Goal: Task Accomplishment & Management: Manage account settings

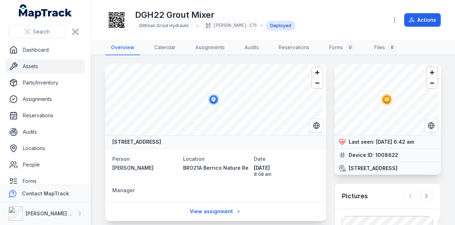
click at [57, 66] on link "Assets" at bounding box center [45, 66] width 79 height 14
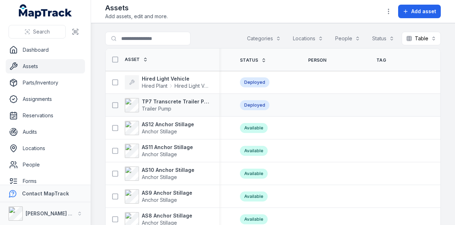
scroll to position [0, 258]
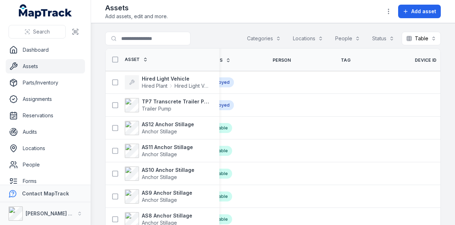
click at [415, 60] on span "Device ID" at bounding box center [426, 60] width 22 height 6
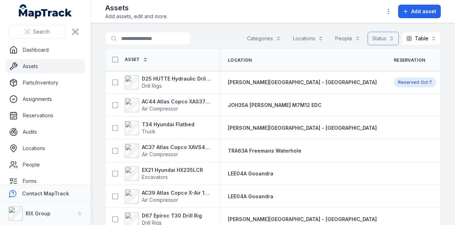
click at [380, 37] on button "Status" at bounding box center [383, 39] width 31 height 14
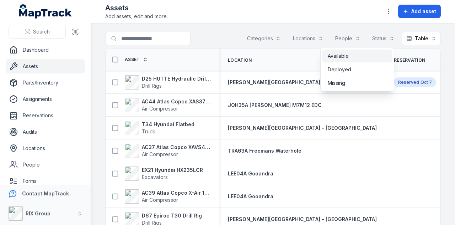
click at [370, 58] on div "Available" at bounding box center [357, 55] width 59 height 7
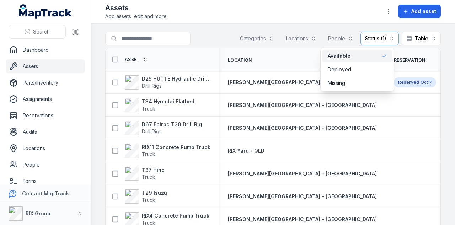
click at [205, 24] on main "Search for assets Categories Locations People Status (1) ********* Table ***** …" at bounding box center [273, 123] width 364 height 201
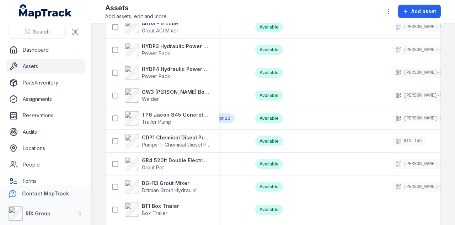
scroll to position [1144, 0]
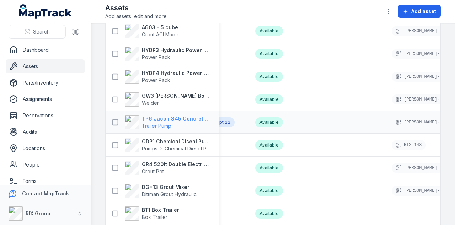
click at [188, 117] on strong "TP6 Jacon S45 Concrete Pump" at bounding box center [176, 118] width 69 height 7
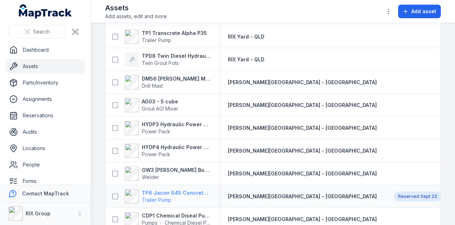
scroll to position [1067, 0]
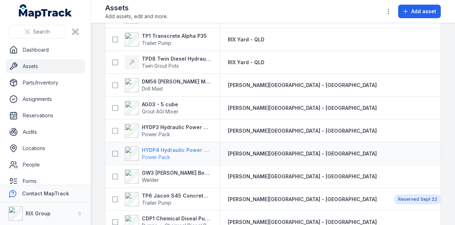
click at [195, 149] on strong "HYDP4 Hydraulic Power Pack" at bounding box center [176, 149] width 69 height 7
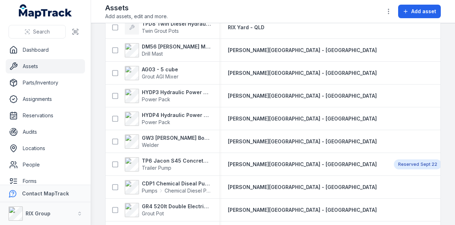
scroll to position [1139, 0]
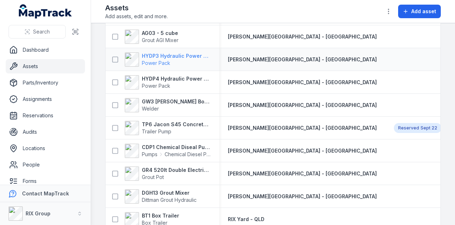
click at [165, 53] on strong "HYDP3 Hydraulic Power Pack" at bounding box center [176, 55] width 69 height 7
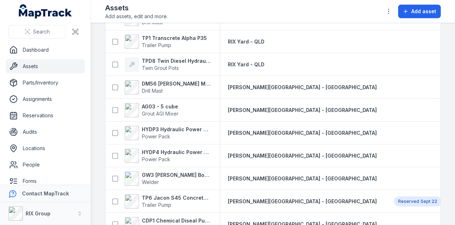
scroll to position [1064, 0]
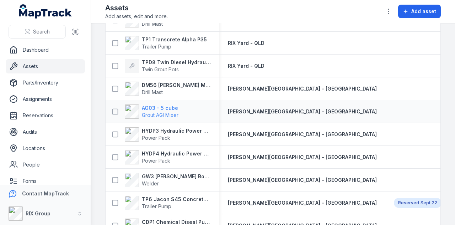
click at [170, 107] on strong "AG03 - 5 cube" at bounding box center [160, 107] width 37 height 7
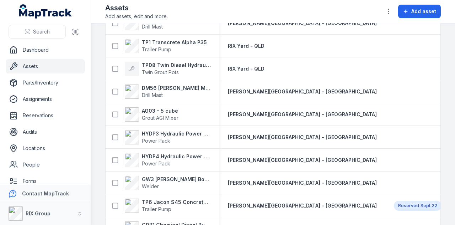
scroll to position [1033, 0]
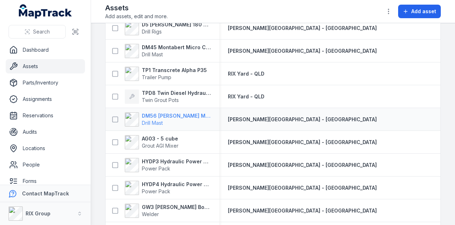
click at [175, 113] on strong "DM56 [PERSON_NAME] MR-A 100" at bounding box center [176, 115] width 69 height 7
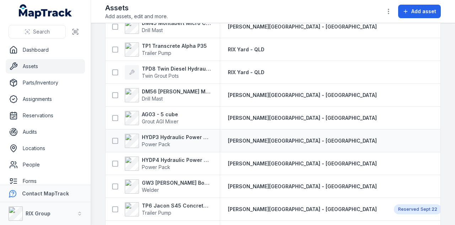
scroll to position [1022, 0]
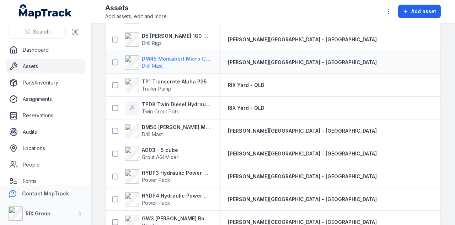
click at [175, 59] on strong "DM45 Montabert Micro CPA360" at bounding box center [176, 58] width 69 height 7
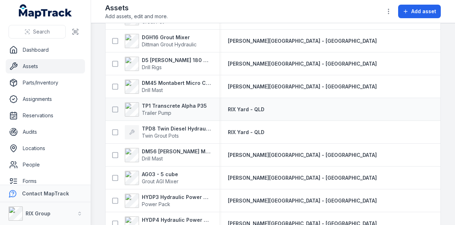
scroll to position [962, 0]
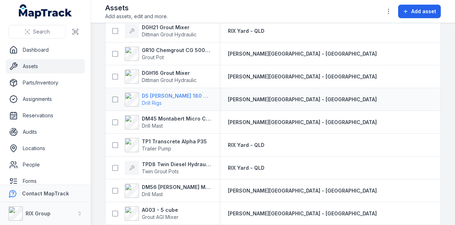
click at [175, 96] on strong "D5 [PERSON_NAME] 180 Hydraulic Drill Rig" at bounding box center [176, 95] width 69 height 7
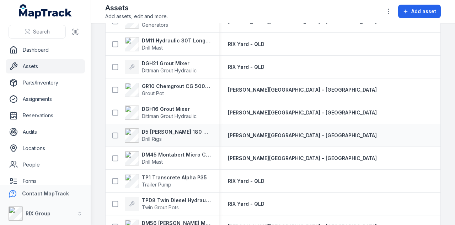
scroll to position [915, 0]
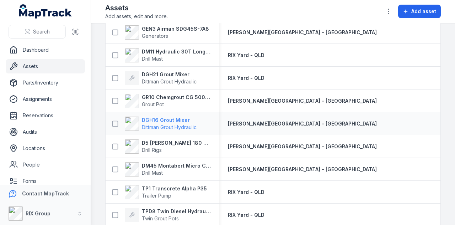
click at [172, 116] on strong "DGH16 Grout Mixer" at bounding box center [169, 119] width 55 height 7
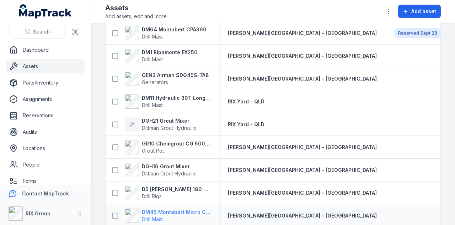
scroll to position [868, 0]
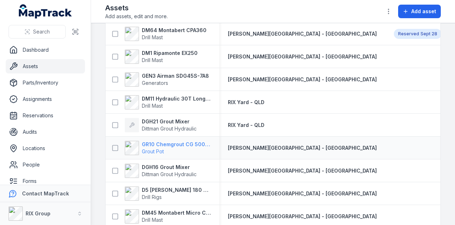
click at [179, 141] on strong "GR10 Chemgrout CG 500 High Pressure" at bounding box center [176, 144] width 69 height 7
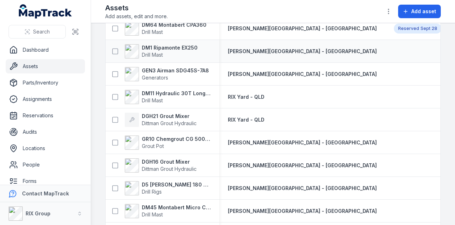
scroll to position [890, 0]
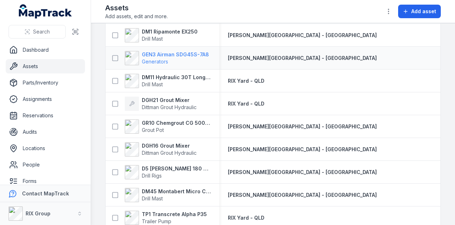
click at [162, 53] on strong "GEN3 Airman SDG45S-7A8" at bounding box center [175, 54] width 67 height 7
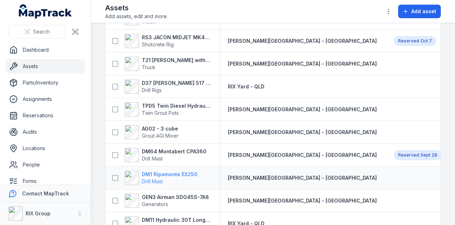
scroll to position [783, 0]
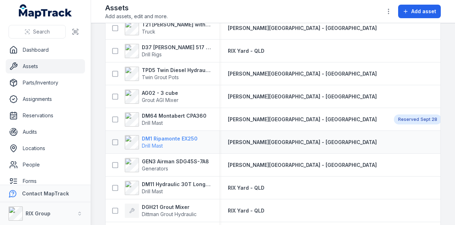
click at [173, 135] on strong "DM1 Ripamonte EX250" at bounding box center [170, 138] width 56 height 7
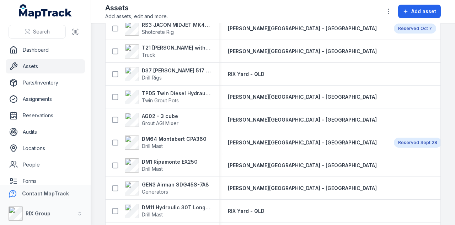
scroll to position [818, 0]
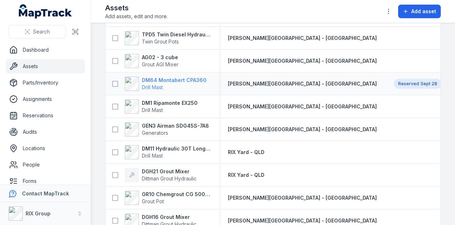
click at [179, 79] on strong "DM64 Montabert CPA360" at bounding box center [174, 79] width 65 height 7
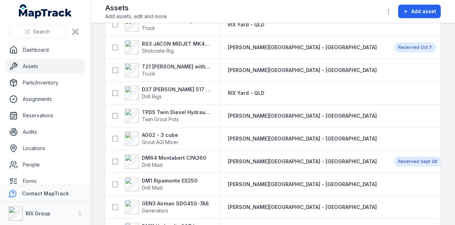
scroll to position [747, 0]
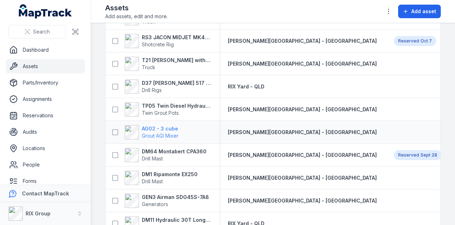
click at [164, 128] on strong "AG02 - 3 cube" at bounding box center [160, 128] width 37 height 7
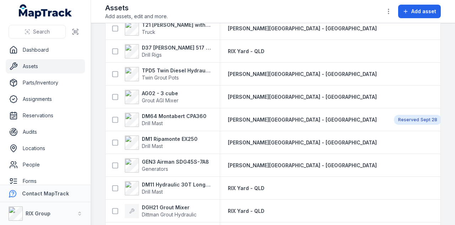
scroll to position [783, 0]
click at [168, 67] on strong "TPD5 Twin Diesel Hydraulic Grout Pot" at bounding box center [176, 70] width 69 height 7
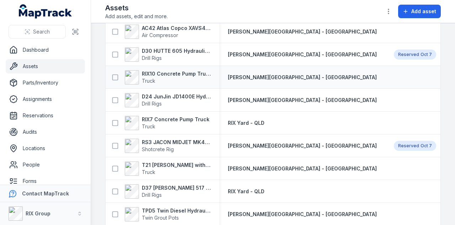
scroll to position [640, 0]
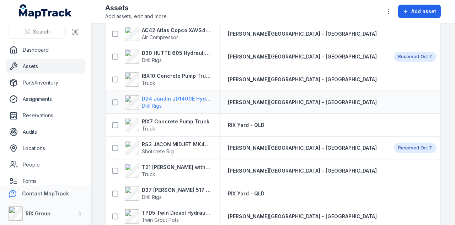
click at [180, 97] on strong "D24 JunJin JD1400E Hydraulic Drill Rig" at bounding box center [176, 98] width 69 height 7
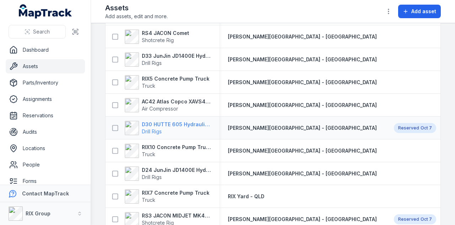
scroll to position [605, 0]
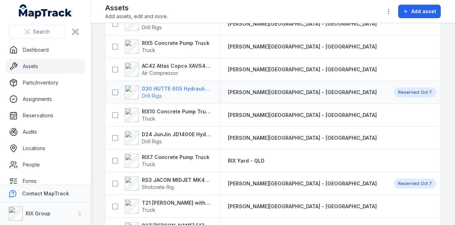
click at [171, 89] on strong "D30 HUTTE 605 Hydraulic Drill Rig" at bounding box center [176, 88] width 69 height 7
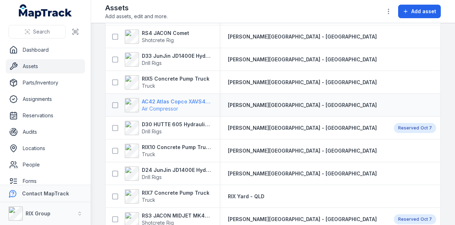
click at [171, 104] on strong "AC42 Atlas Copco XAVS450" at bounding box center [176, 101] width 69 height 7
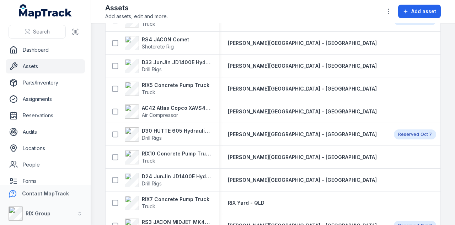
scroll to position [569, 0]
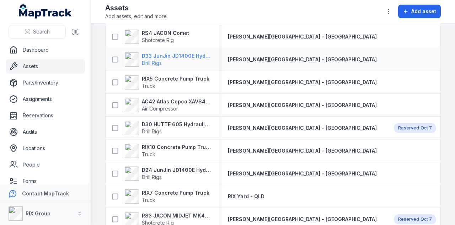
click at [164, 58] on strong "D33 JunJin JD1400E Hydraulic Crawler Drill" at bounding box center [176, 55] width 69 height 7
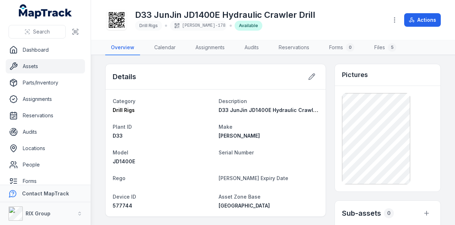
scroll to position [142, 0]
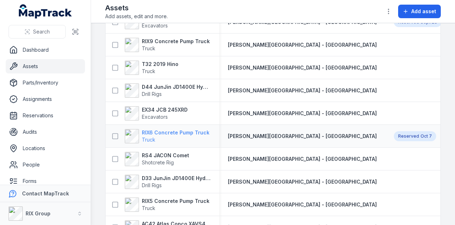
scroll to position [463, 0]
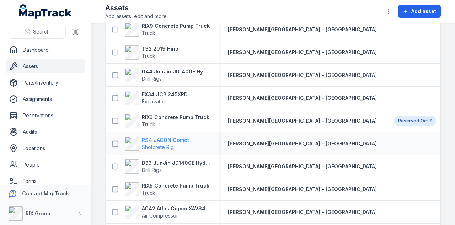
click at [171, 138] on strong "RS4 JACON Comet" at bounding box center [165, 139] width 47 height 7
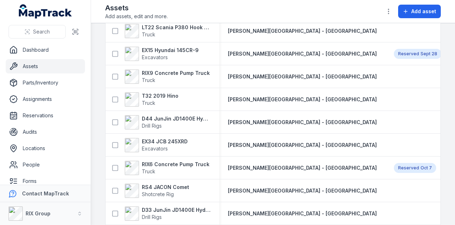
scroll to position [427, 0]
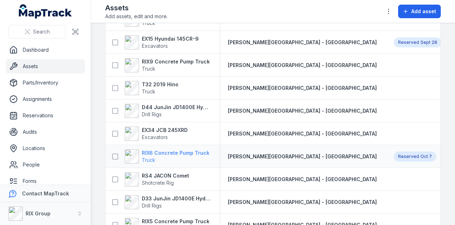
click at [170, 151] on strong "RIX6 Concrete Pump Truck" at bounding box center [176, 152] width 68 height 7
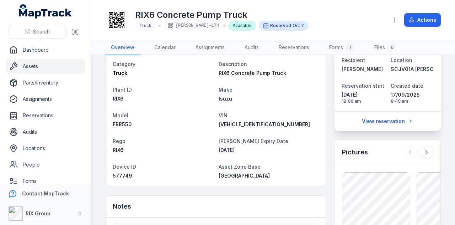
scroll to position [107, 0]
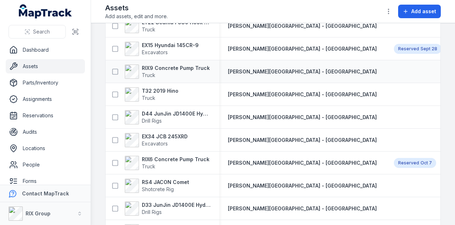
scroll to position [427, 0]
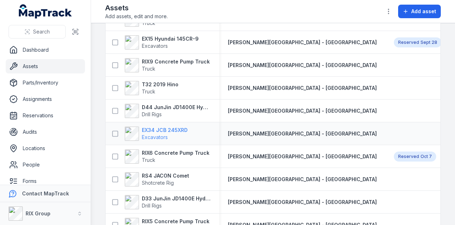
click at [168, 129] on strong "EX34 JCB 245XRD" at bounding box center [165, 129] width 46 height 7
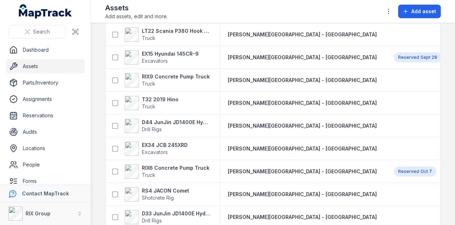
scroll to position [427, 0]
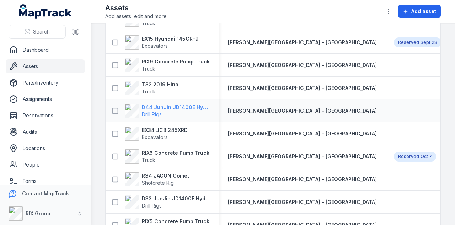
click at [176, 105] on strong "D44 JunJin JD1400E Hydraulic Crawler Drill" at bounding box center [176, 107] width 69 height 7
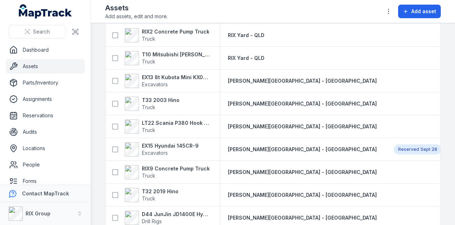
scroll to position [391, 0]
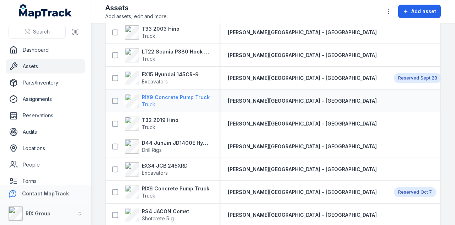
click at [165, 98] on strong "RIX9 Concrete Pump Truck" at bounding box center [176, 97] width 68 height 7
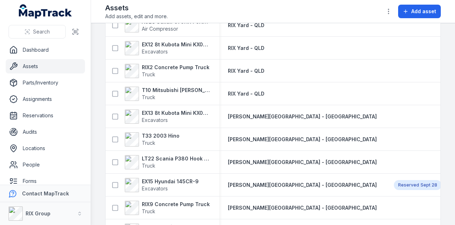
scroll to position [320, 0]
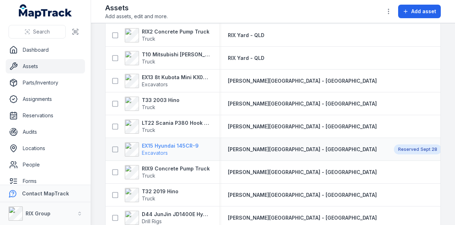
click at [163, 146] on strong "EX15 Hyundai 145CR-9" at bounding box center [170, 145] width 57 height 7
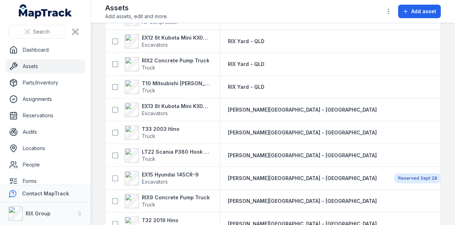
scroll to position [320, 0]
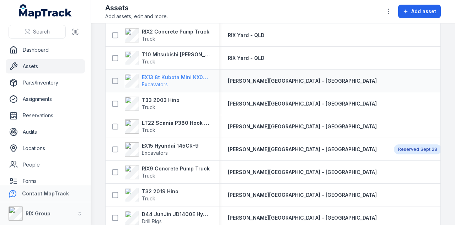
click at [161, 75] on strong "EX13 8t Kubota Mini KX080-3SLA" at bounding box center [176, 77] width 69 height 7
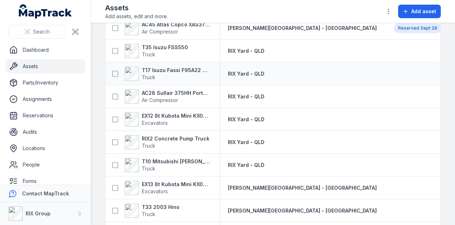
scroll to position [178, 0]
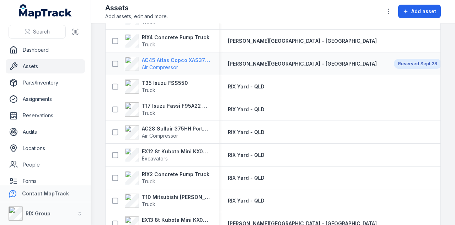
click at [180, 60] on strong "AC45 Atlas Copco XAS375TA" at bounding box center [176, 60] width 69 height 7
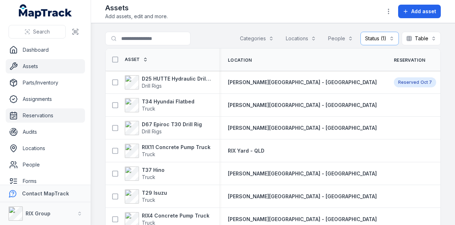
click at [56, 114] on link "Reservations" at bounding box center [45, 115] width 79 height 14
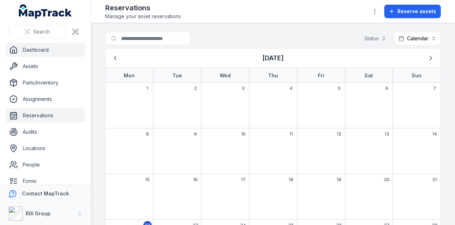
click at [47, 51] on link "Dashboard" at bounding box center [45, 50] width 79 height 14
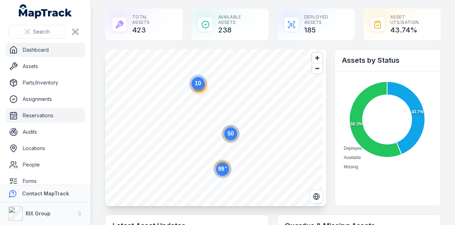
click at [43, 117] on link "Reservations" at bounding box center [45, 115] width 79 height 14
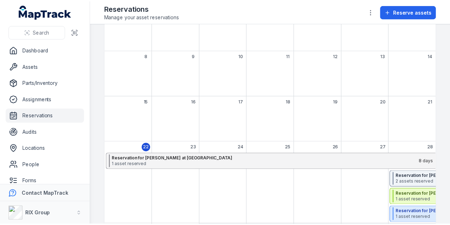
scroll to position [142, 0]
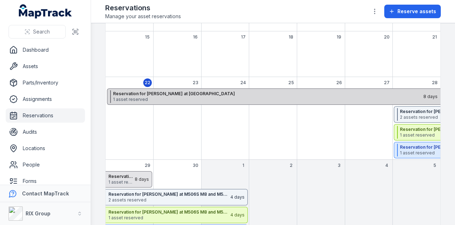
click at [226, 97] on span "1 asset reserved" at bounding box center [268, 99] width 310 height 6
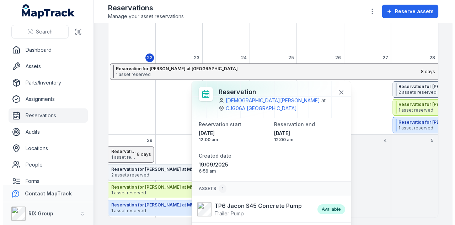
scroll to position [11, 0]
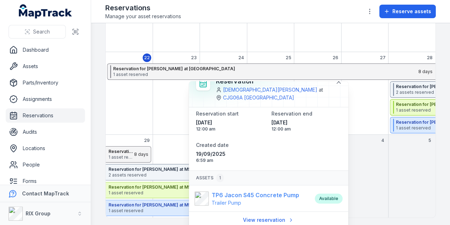
click at [258, 197] on strong "TP6 Jacon S45 Concrete Pump" at bounding box center [256, 194] width 88 height 9
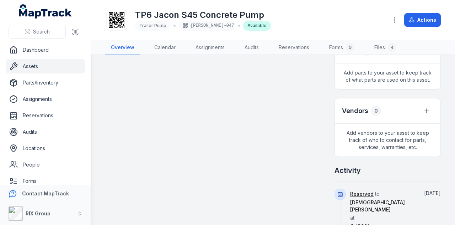
scroll to position [178, 0]
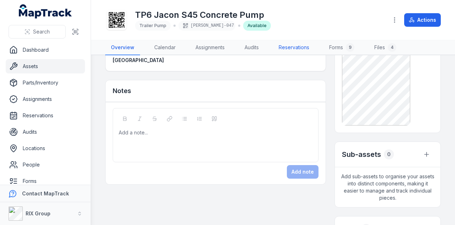
click at [296, 51] on link "Reservations" at bounding box center [294, 47] width 42 height 15
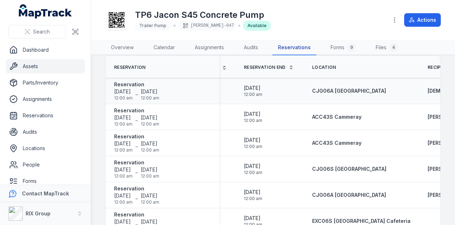
scroll to position [0, 121]
click at [29, 68] on link "Assets" at bounding box center [45, 66] width 79 height 14
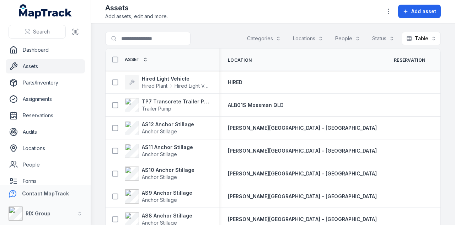
click at [275, 12] on div "Assets Add assets, edit and more. Add asset" at bounding box center [273, 11] width 336 height 17
click at [172, 44] on input "Search for assets" at bounding box center [162, 39] width 114 height 14
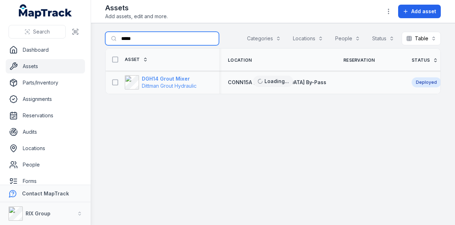
type input "*****"
click at [163, 81] on strong "DGH14 Grout Mixer" at bounding box center [169, 78] width 55 height 7
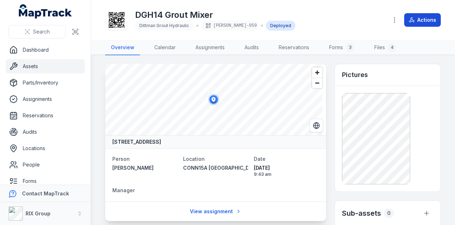
click at [416, 20] on button "Actions" at bounding box center [423, 20] width 37 height 14
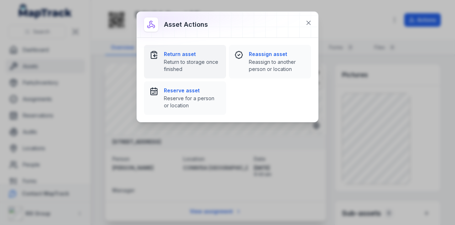
click at [202, 57] on strong "Return asset" at bounding box center [192, 54] width 57 height 7
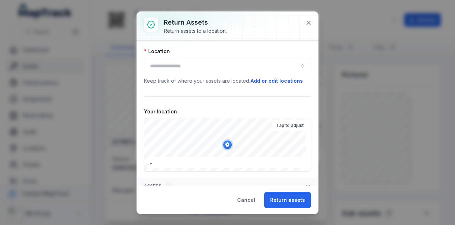
click at [208, 68] on div at bounding box center [227, 66] width 167 height 16
click at [208, 68] on button "button" at bounding box center [227, 66] width 167 height 16
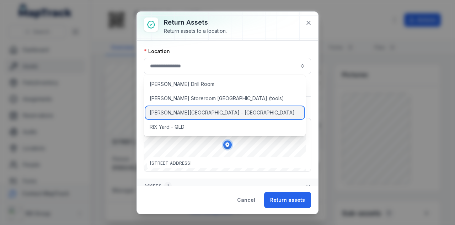
click at [199, 114] on div "[PERSON_NAME][GEOGRAPHIC_DATA] - [GEOGRAPHIC_DATA]" at bounding box center [225, 112] width 159 height 13
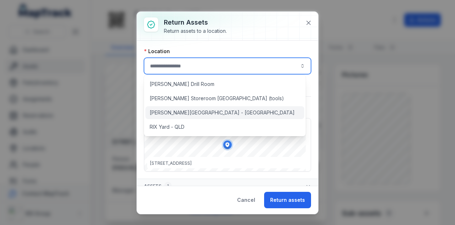
type input "**********"
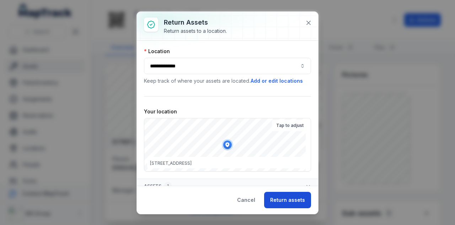
click at [295, 197] on button "Return assets" at bounding box center [287, 199] width 47 height 16
